Goal: Browse casually

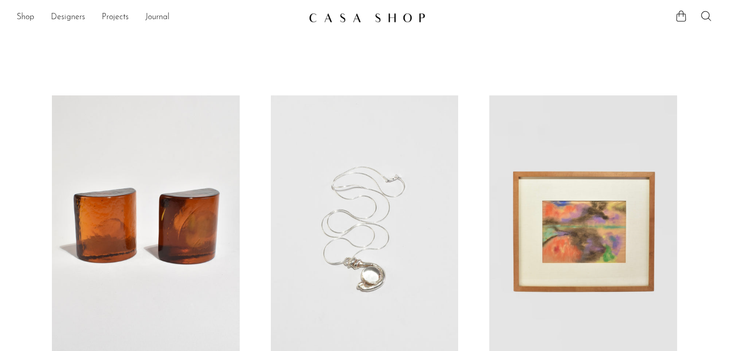
scroll to position [2901, 0]
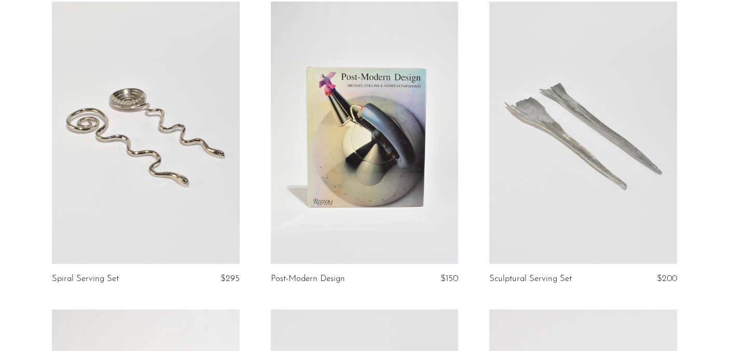
click at [143, 141] on link at bounding box center [145, 133] width 187 height 263
